Goal: Use online tool/utility: Utilize a website feature to perform a specific function

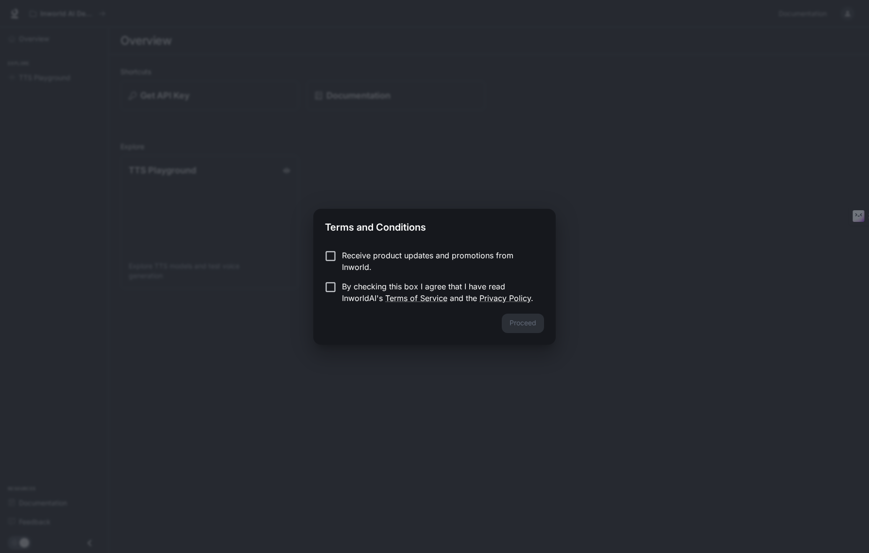
click at [417, 288] on p "By checking this box I agree that I have read InworldAI's Terms of Service and …" at bounding box center [439, 292] width 194 height 23
click at [532, 324] on button "Proceed" at bounding box center [523, 323] width 42 height 19
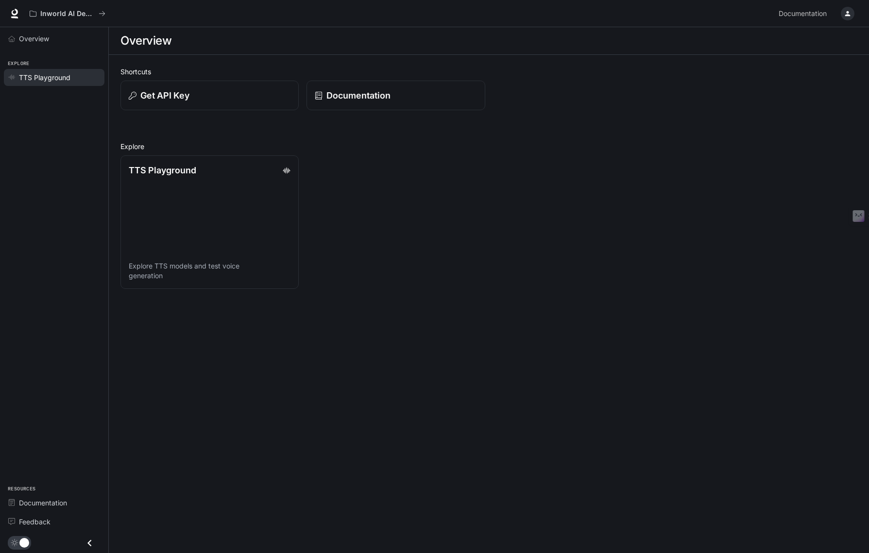
click at [77, 79] on div "TTS Playground" at bounding box center [59, 77] width 81 height 10
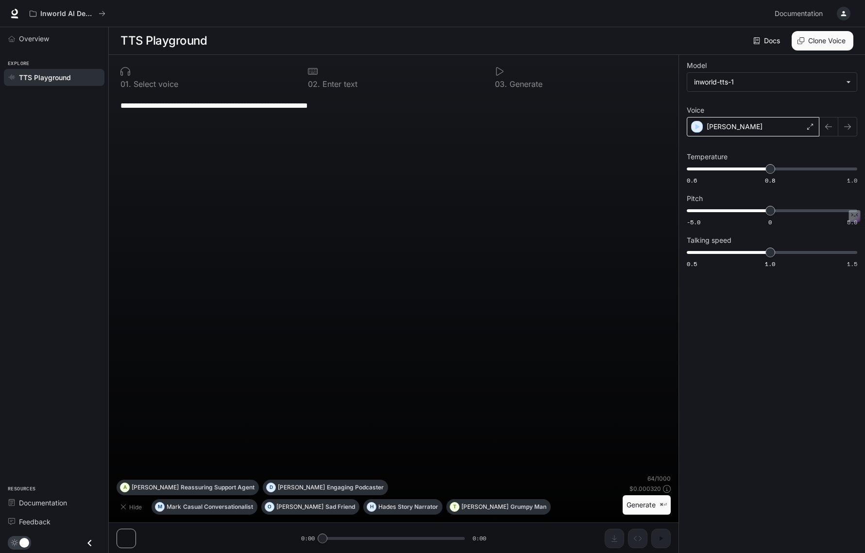
click at [733, 126] on div "[PERSON_NAME]" at bounding box center [753, 126] width 133 height 19
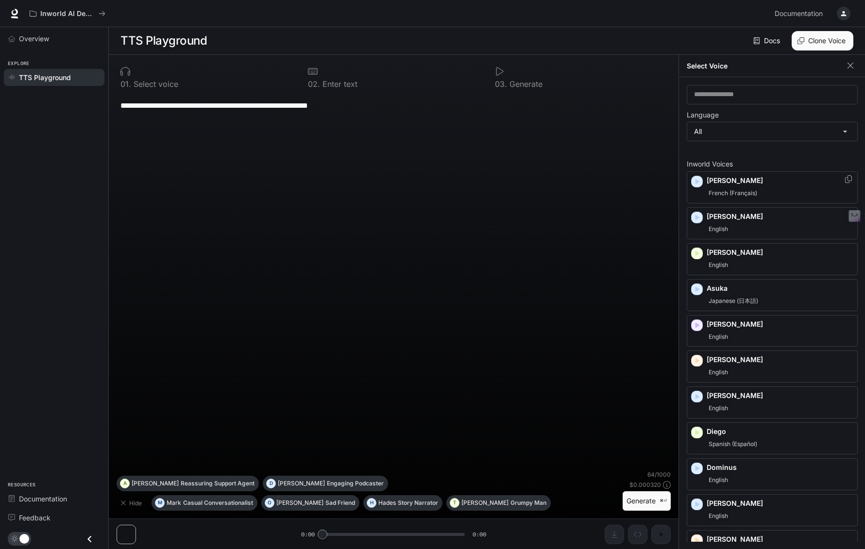
click at [744, 185] on p "[PERSON_NAME]" at bounding box center [780, 181] width 147 height 10
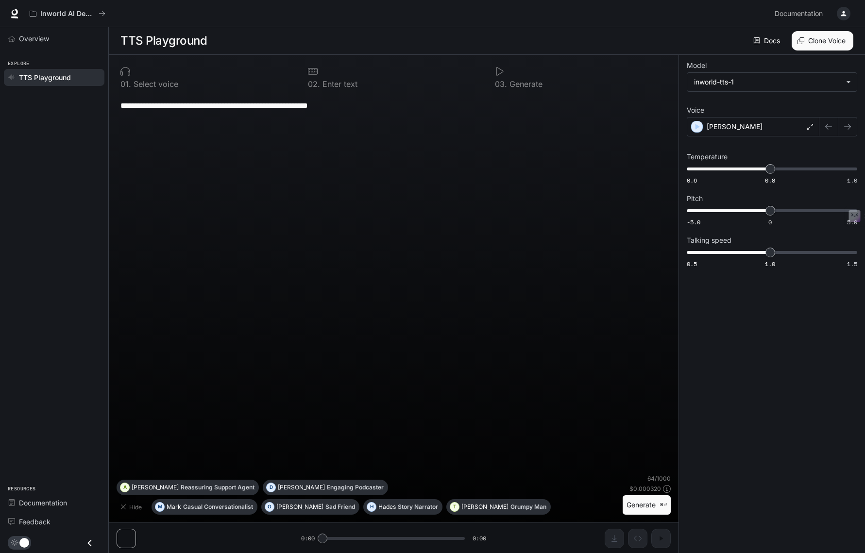
click at [500, 73] on icon at bounding box center [500, 72] width 10 height 10
click at [498, 69] on icon at bounding box center [500, 72] width 10 height 10
click at [169, 112] on div "**********" at bounding box center [393, 105] width 546 height 23
click at [636, 506] on button "Generate ⌘⏎" at bounding box center [647, 505] width 48 height 20
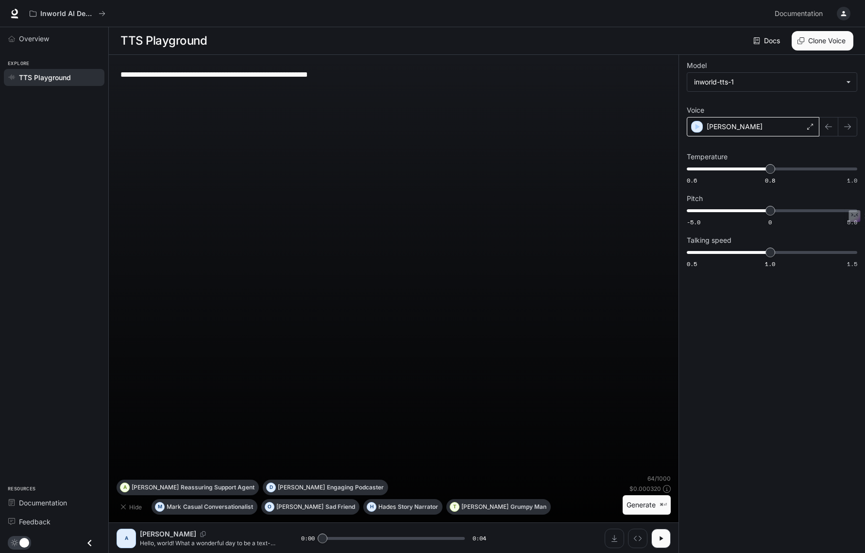
click at [732, 129] on div "[PERSON_NAME]" at bounding box center [753, 126] width 133 height 19
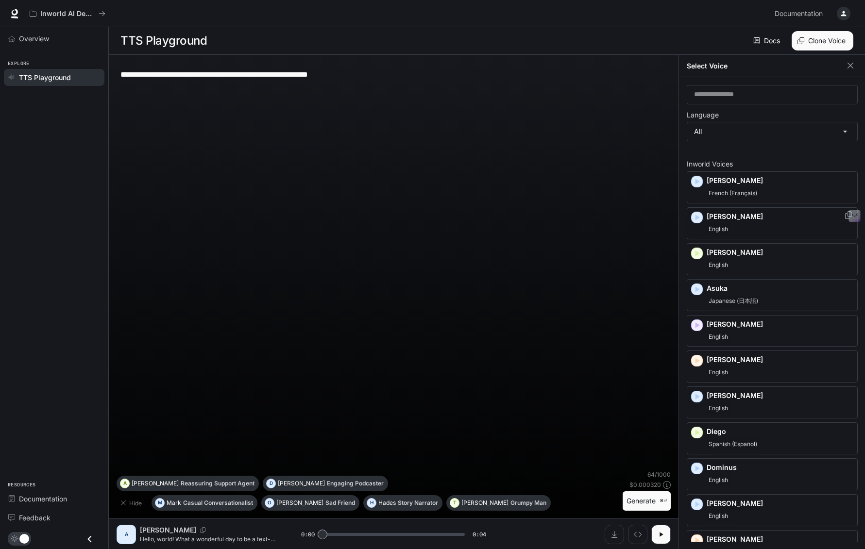
click at [751, 231] on div "English" at bounding box center [780, 229] width 147 height 12
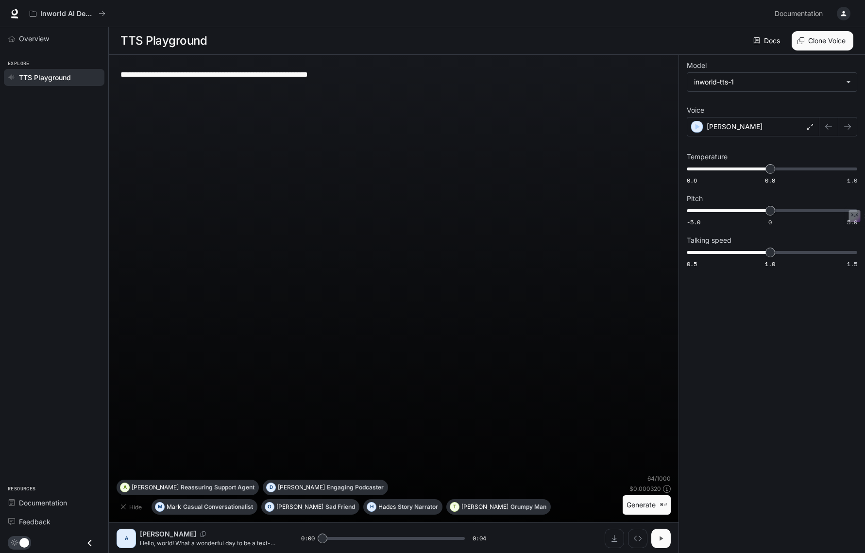
click at [660, 539] on icon "button" at bounding box center [660, 538] width 3 height 4
click at [660, 539] on icon "button" at bounding box center [661, 539] width 8 height 8
type input "***"
click at [189, 508] on p "Casual Conversationalist" at bounding box center [218, 507] width 70 height 6
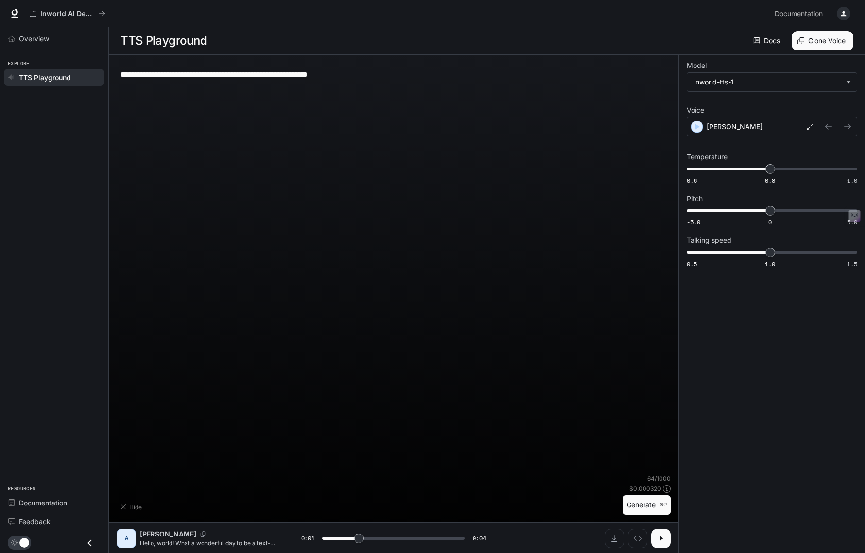
type textarea "**********"
click at [661, 541] on icon "button" at bounding box center [661, 539] width 8 height 8
type input "*"
